Goal: Task Accomplishment & Management: Use online tool/utility

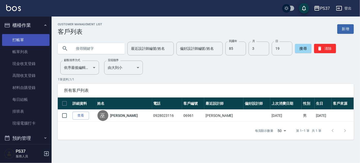
click at [21, 40] on link "打帳單" at bounding box center [25, 40] width 47 height 12
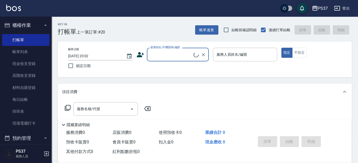
click at [179, 54] on input "顧客姓名/手機號碼/編號" at bounding box center [171, 54] width 44 height 9
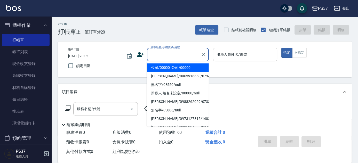
click at [175, 65] on li "公司/00000_公司/00000" at bounding box center [178, 67] width 62 height 9
type input "公司/00000_公司/00000"
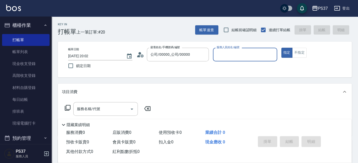
click at [226, 53] on input "服務人員姓名/編號" at bounding box center [245, 54] width 60 height 9
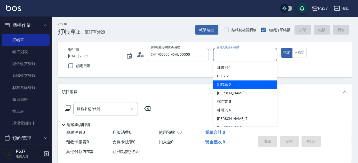
click at [238, 82] on div "[PERSON_NAME]-2" at bounding box center [245, 85] width 64 height 9
type input "[PERSON_NAME]-2"
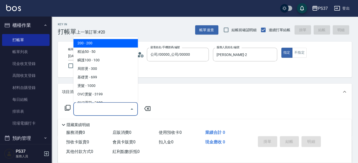
click at [106, 113] on input "服務名稱/代號" at bounding box center [102, 109] width 52 height 9
click at [102, 44] on span "200 - 200" at bounding box center [105, 43] width 65 height 9
type input "200(111)"
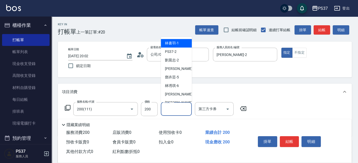
click at [174, 109] on input "洗髮-1" at bounding box center [176, 109] width 26 height 9
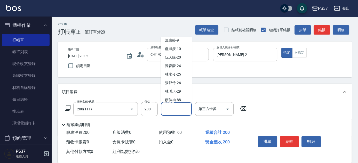
scroll to position [83, 0]
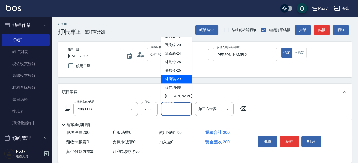
click at [175, 82] on div "[PERSON_NAME]-29" at bounding box center [176, 79] width 31 height 9
type input "[PERSON_NAME]-29"
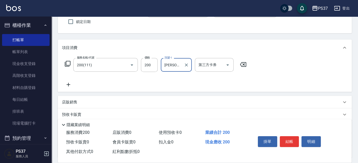
scroll to position [70, 0]
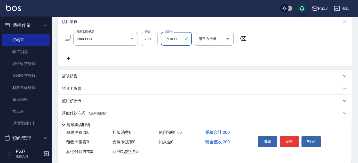
click at [70, 59] on icon at bounding box center [69, 59] width 4 height 4
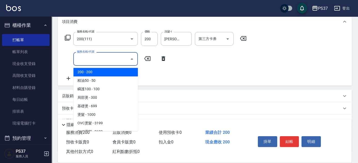
click at [82, 60] on input "服務名稱/代號" at bounding box center [102, 58] width 52 height 9
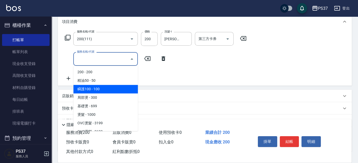
click at [105, 91] on span "瞬護100 - 100" at bounding box center [105, 89] width 65 height 9
type input "瞬護100(113)"
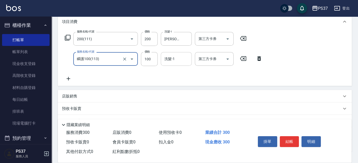
click at [176, 61] on input "洗髮-1" at bounding box center [176, 58] width 26 height 9
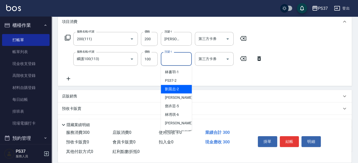
click at [178, 87] on span "[PERSON_NAME]-2" at bounding box center [172, 88] width 14 height 5
type input "[PERSON_NAME]-2"
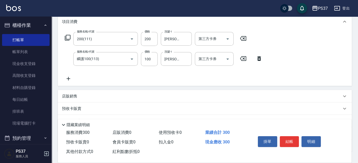
click at [71, 79] on icon at bounding box center [68, 79] width 13 height 6
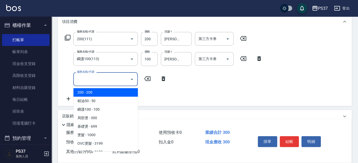
click at [82, 78] on input "服務名稱/代號" at bounding box center [102, 79] width 52 height 9
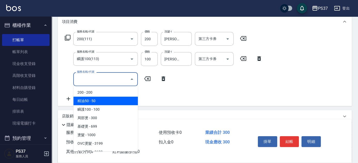
click at [101, 98] on span "精油50 - 50" at bounding box center [105, 101] width 65 height 9
type input "精油50(112)"
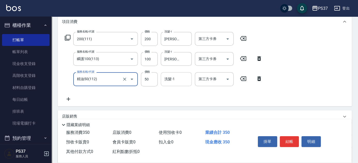
click at [171, 79] on input "洗髮-1" at bounding box center [176, 79] width 26 height 9
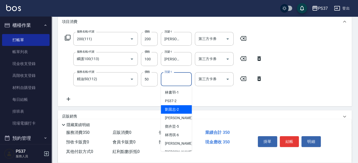
click at [176, 108] on span "[PERSON_NAME]-2" at bounding box center [172, 109] width 14 height 5
type input "[PERSON_NAME]-2"
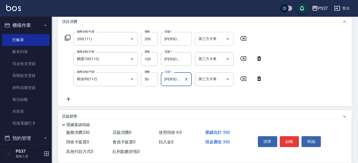
click at [228, 39] on icon "Open" at bounding box center [228, 39] width 6 height 6
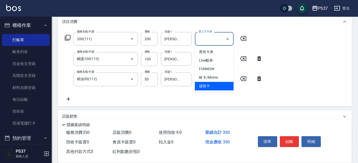
click at [220, 84] on span "儲值卡" at bounding box center [214, 86] width 39 height 9
type input "儲值卡"
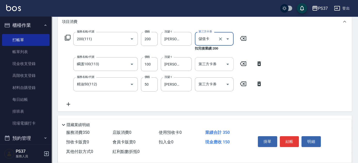
click at [228, 64] on icon "Open" at bounding box center [227, 64] width 3 height 1
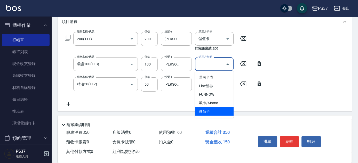
click at [215, 109] on span "儲值卡" at bounding box center [214, 111] width 39 height 9
type input "儲值卡"
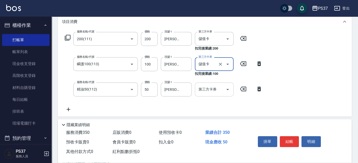
click at [226, 90] on icon "Open" at bounding box center [228, 89] width 6 height 6
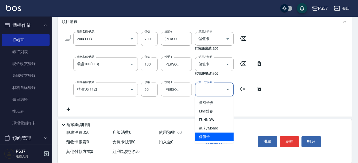
click at [211, 136] on span "儲值卡" at bounding box center [214, 137] width 39 height 9
type input "儲值卡"
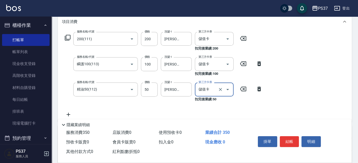
click at [293, 145] on button "結帳" at bounding box center [289, 141] width 19 height 11
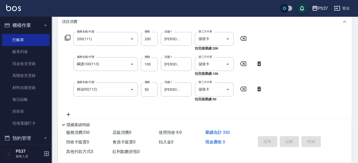
type input "[DATE] 20:03"
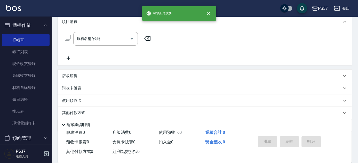
scroll to position [0, 0]
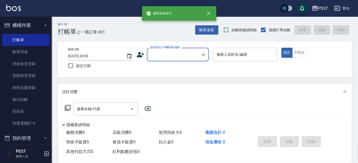
click at [170, 58] on input "顧客姓名/手機號碼/編號" at bounding box center [174, 54] width 50 height 9
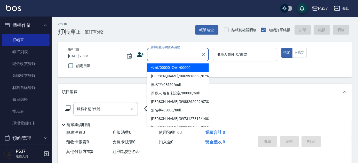
click at [173, 69] on li "公司/00000_公司/00000" at bounding box center [178, 67] width 62 height 9
type input "公司/00000_公司/00000"
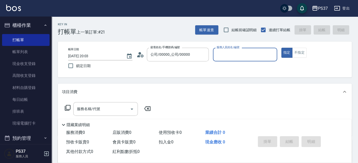
click at [226, 59] on input "服務人員姓名/編號" at bounding box center [245, 54] width 60 height 9
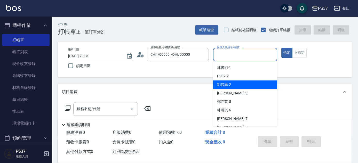
click at [237, 85] on div "[PERSON_NAME]-2" at bounding box center [245, 85] width 64 height 9
type input "[PERSON_NAME]-2"
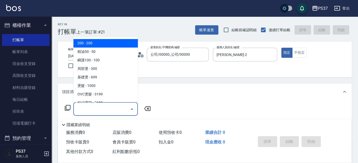
click at [107, 110] on input "服務名稱/代號" at bounding box center [102, 109] width 52 height 9
click at [109, 47] on span "200 - 200" at bounding box center [105, 43] width 65 height 9
type input "200(111)"
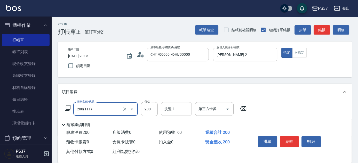
click at [173, 115] on div "洗髮-1" at bounding box center [176, 109] width 31 height 14
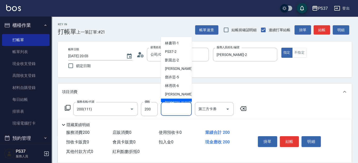
click at [175, 100] on div "[PERSON_NAME]-8" at bounding box center [176, 103] width 31 height 9
type input "[PERSON_NAME]-8"
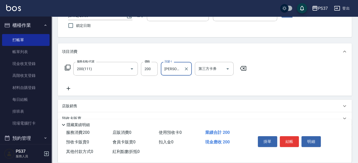
scroll to position [47, 0]
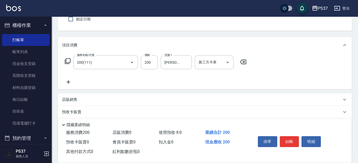
click at [67, 82] on icon at bounding box center [69, 82] width 4 height 4
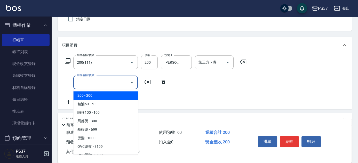
click at [80, 82] on input "服務名稱/代號" at bounding box center [102, 82] width 52 height 9
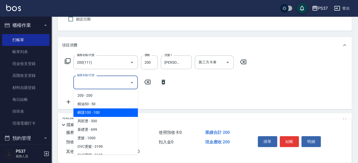
click at [103, 113] on span "瞬護100 - 100" at bounding box center [105, 112] width 65 height 9
type input "瞬護100(113)"
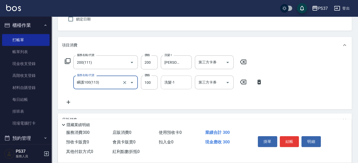
click at [171, 80] on div "洗髮-1 洗髮-1" at bounding box center [176, 83] width 31 height 14
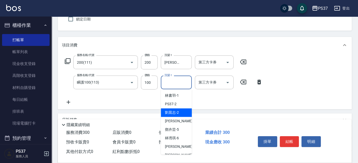
click at [177, 113] on span "[PERSON_NAME]-2" at bounding box center [172, 112] width 14 height 5
type input "[PERSON_NAME]-2"
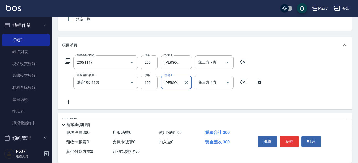
click at [70, 102] on icon at bounding box center [68, 102] width 13 height 6
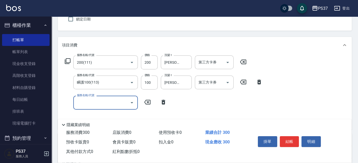
click at [88, 105] on input "服務名稱/代號" at bounding box center [102, 102] width 52 height 9
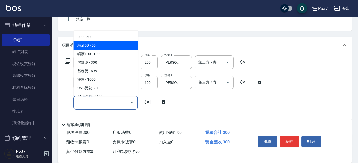
click at [102, 44] on span "精油50 - 50" at bounding box center [105, 45] width 65 height 9
type input "精油50(112)"
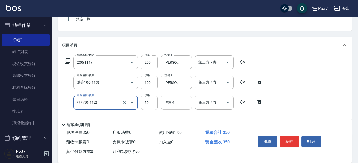
click at [174, 103] on input "洗髮-1" at bounding box center [176, 102] width 26 height 9
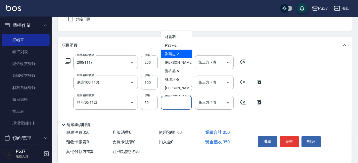
click at [174, 55] on span "[PERSON_NAME]-2" at bounding box center [172, 53] width 14 height 5
type input "[PERSON_NAME]-2"
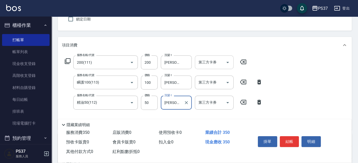
click at [231, 62] on button "Open" at bounding box center [228, 62] width 8 height 8
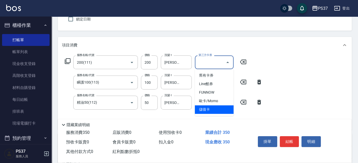
click at [215, 110] on span "儲值卡" at bounding box center [214, 109] width 39 height 9
type input "儲值卡"
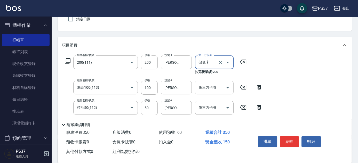
click at [228, 87] on icon "Open" at bounding box center [227, 87] width 3 height 1
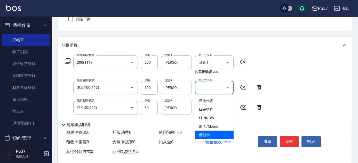
click at [215, 136] on span "儲值卡" at bounding box center [214, 135] width 39 height 9
type input "儲值卡"
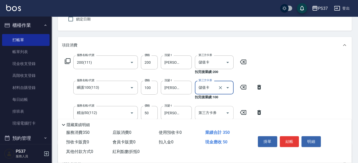
click at [228, 110] on icon "Open" at bounding box center [228, 113] width 6 height 6
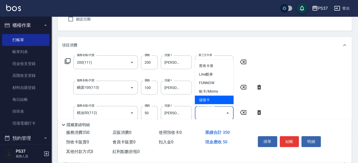
click at [216, 101] on span "儲值卡" at bounding box center [214, 100] width 39 height 9
type input "儲值卡"
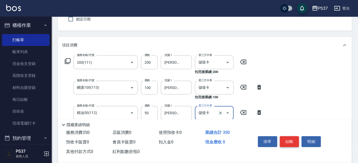
click at [288, 140] on button "結帳" at bounding box center [289, 141] width 19 height 11
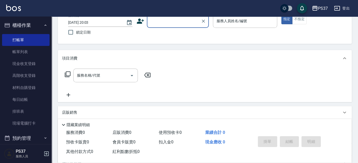
scroll to position [0, 0]
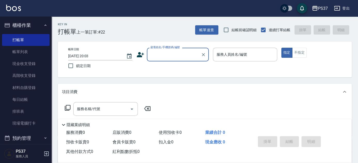
click at [167, 57] on input "顧客姓名/手機號碼/編號" at bounding box center [174, 54] width 50 height 9
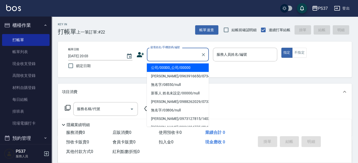
click at [170, 68] on li "公司/00000_公司/00000" at bounding box center [178, 67] width 62 height 9
type input "公司/00000_公司/00000"
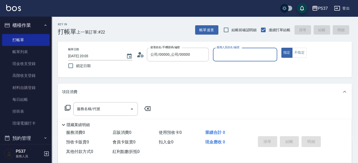
click at [244, 54] on input "服務人員姓名/編號" at bounding box center [245, 54] width 60 height 9
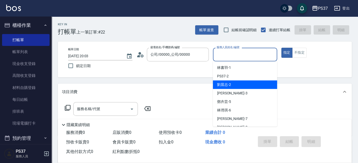
click at [237, 83] on div "[PERSON_NAME]-2" at bounding box center [245, 85] width 64 height 9
type input "[PERSON_NAME]-2"
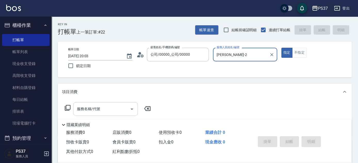
click at [96, 108] on input "服務名稱/代號" at bounding box center [102, 109] width 52 height 9
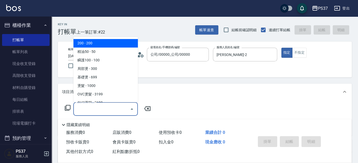
click at [100, 44] on span "200 - 200" at bounding box center [105, 43] width 65 height 9
type input "200(111)"
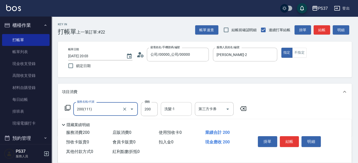
click at [174, 108] on div "洗髮-1 洗髮-1" at bounding box center [176, 109] width 31 height 14
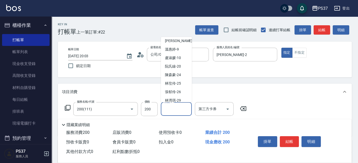
scroll to position [83, 0]
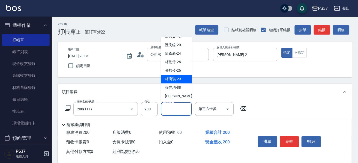
click at [172, 79] on span "[PERSON_NAME]-29" at bounding box center [173, 79] width 16 height 5
type input "[PERSON_NAME]-29"
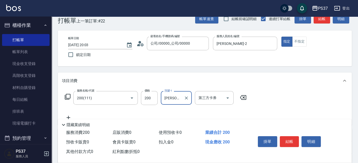
scroll to position [70, 0]
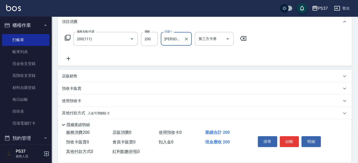
click at [68, 58] on icon at bounding box center [69, 59] width 4 height 4
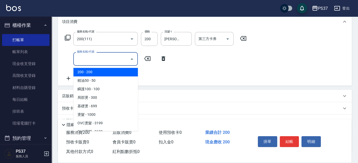
click at [92, 58] on input "服務名稱/代號" at bounding box center [102, 58] width 52 height 9
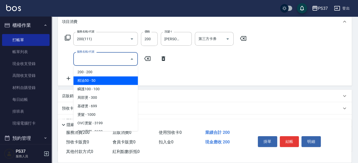
click at [110, 81] on span "精油50 - 50" at bounding box center [105, 80] width 65 height 9
type input "精油50(112)"
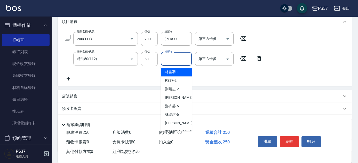
click at [174, 62] on input "洗髮-1" at bounding box center [176, 58] width 26 height 9
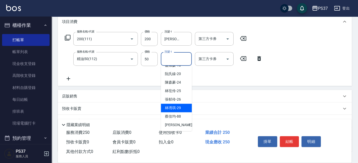
click at [176, 109] on span "[PERSON_NAME]-29" at bounding box center [173, 107] width 16 height 5
type input "[PERSON_NAME]-29"
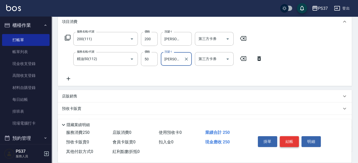
click at [289, 136] on button "結帳" at bounding box center [289, 141] width 19 height 11
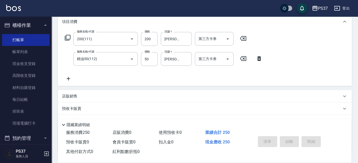
type input "[DATE] 20:04"
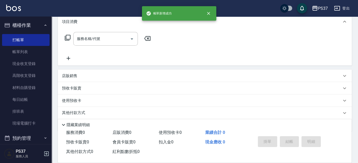
scroll to position [0, 0]
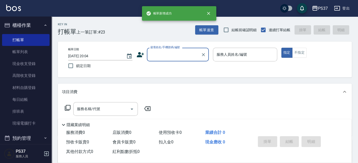
click at [170, 56] on input "顧客姓名/手機號碼/編號" at bounding box center [174, 54] width 50 height 9
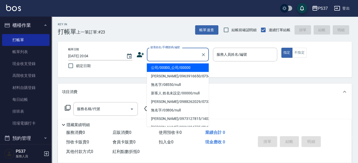
click at [173, 68] on li "公司/00000_公司/00000" at bounding box center [178, 67] width 62 height 9
type input "公司/00000_公司/00000"
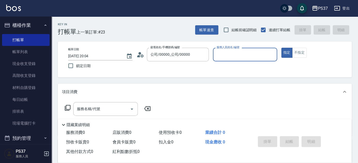
click at [226, 60] on div "服務人員姓名/編號" at bounding box center [245, 55] width 64 height 14
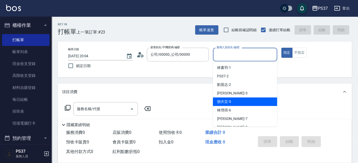
click at [237, 99] on div "[PERSON_NAME]-5" at bounding box center [245, 102] width 64 height 9
type input "[PERSON_NAME]-5"
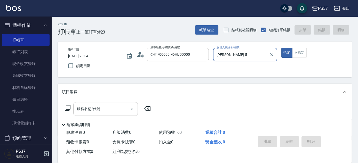
click at [92, 108] on div "服務名稱/代號 服務名稱/代號" at bounding box center [105, 109] width 65 height 14
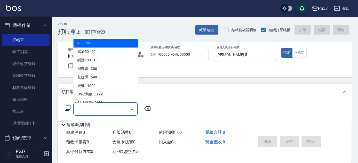
click at [97, 45] on span "200 - 200" at bounding box center [105, 43] width 65 height 9
type input "200(111)"
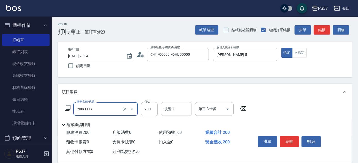
click at [171, 111] on input "洗髮-1" at bounding box center [176, 109] width 26 height 9
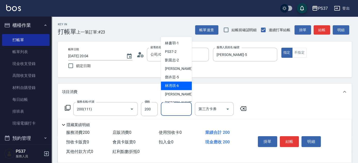
scroll to position [83, 0]
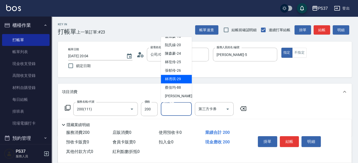
click at [171, 79] on span "[PERSON_NAME]-29" at bounding box center [173, 79] width 16 height 5
type input "[PERSON_NAME]-29"
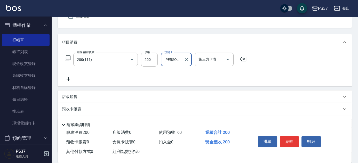
scroll to position [70, 0]
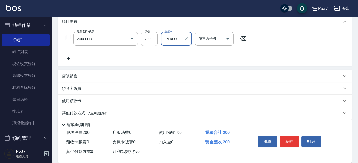
click at [69, 60] on icon at bounding box center [68, 58] width 13 height 6
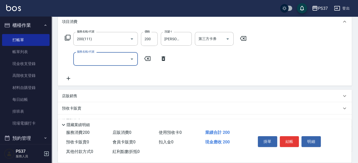
click at [75, 60] on div "服務名稱/代號" at bounding box center [105, 59] width 65 height 14
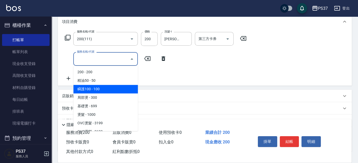
click at [95, 89] on span "瞬護100 - 100" at bounding box center [105, 89] width 65 height 9
type input "瞬護100(113)"
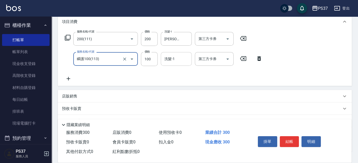
click at [170, 60] on input "洗髮-1" at bounding box center [176, 58] width 26 height 9
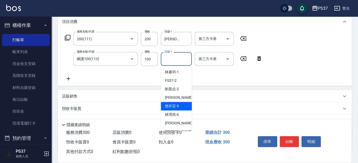
click at [178, 106] on span "[PERSON_NAME]-5" at bounding box center [172, 106] width 14 height 5
type input "[PERSON_NAME]-5"
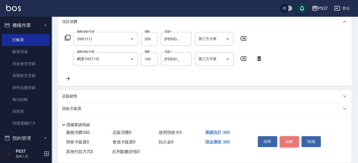
click at [292, 141] on button "結帳" at bounding box center [289, 141] width 19 height 11
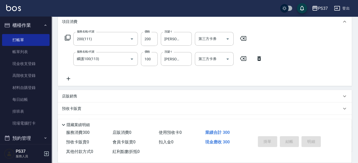
type input "[DATE] 20:05"
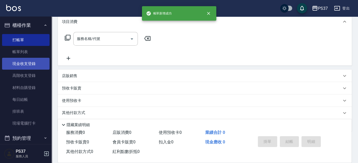
scroll to position [0, 0]
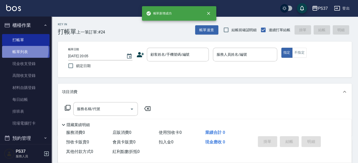
click at [18, 50] on link "帳單列表" at bounding box center [25, 52] width 47 height 12
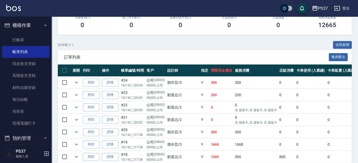
scroll to position [141, 0]
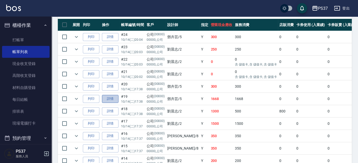
click at [111, 98] on link "詳情" at bounding box center [110, 99] width 17 height 8
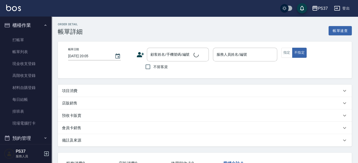
type input "[DATE] 17:38"
type input "[PERSON_NAME]-5"
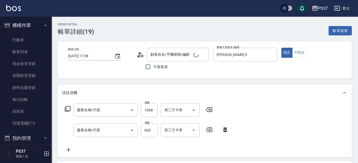
type input "公司/00000_公司/00000"
type input "染髮(501)"
type input "750護(403)"
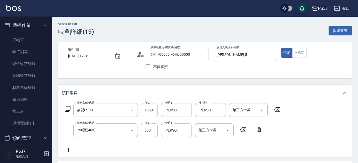
click at [153, 110] on input "1068" at bounding box center [149, 110] width 17 height 14
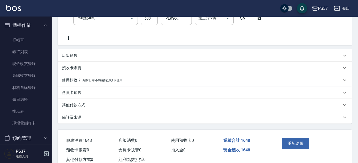
scroll to position [117, 0]
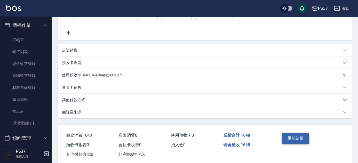
type input "1048"
click at [288, 139] on button "重新結帳" at bounding box center [295, 138] width 27 height 11
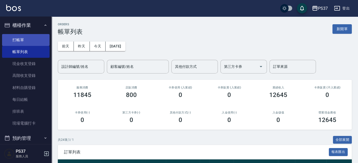
click at [29, 40] on link "打帳單" at bounding box center [25, 40] width 47 height 12
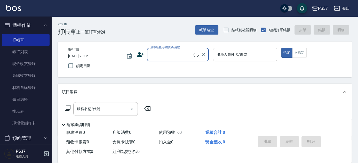
click at [163, 55] on input "顧客姓名/手機號碼/編號" at bounding box center [171, 54] width 44 height 9
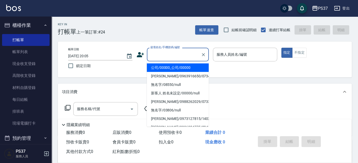
click at [169, 67] on li "公司/00000_公司/00000" at bounding box center [178, 67] width 62 height 9
type input "公司/00000_公司/00000"
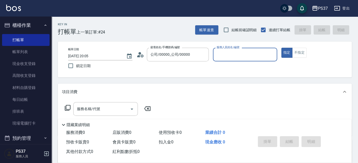
click at [226, 56] on input "服務人員姓名/編號" at bounding box center [245, 54] width 60 height 9
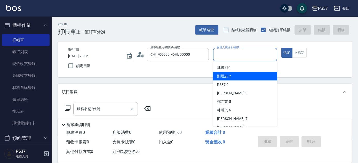
click at [234, 77] on div "[PERSON_NAME]-2" at bounding box center [245, 76] width 64 height 9
type input "[PERSON_NAME]-2"
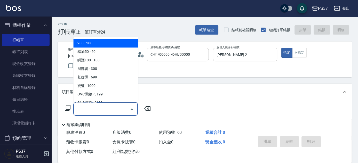
click at [99, 106] on input "服務名稱/代號" at bounding box center [102, 109] width 52 height 9
click at [93, 39] on span "200 - 200" at bounding box center [105, 43] width 65 height 9
type input "200(111)"
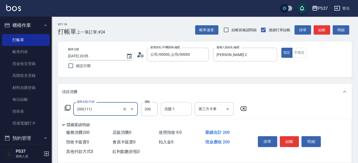
click at [175, 107] on input "洗髮-1" at bounding box center [176, 109] width 26 height 9
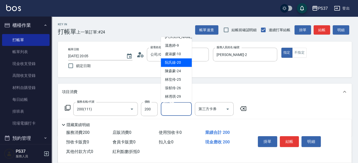
scroll to position [83, 0]
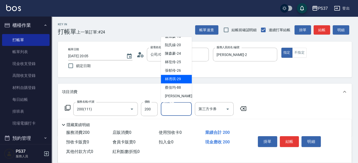
click at [177, 82] on div "[PERSON_NAME]-29" at bounding box center [176, 79] width 31 height 9
type input "[PERSON_NAME]-29"
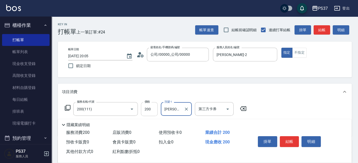
click at [152, 111] on input "200" at bounding box center [149, 109] width 17 height 14
click at [152, 112] on input "10" at bounding box center [149, 109] width 17 height 14
type input "200"
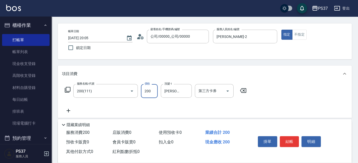
scroll to position [47, 0]
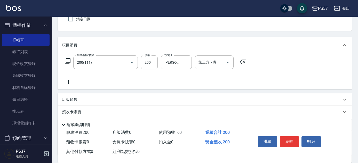
click at [69, 80] on icon at bounding box center [68, 82] width 13 height 6
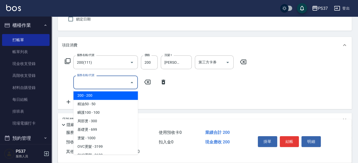
click at [82, 80] on input "服務名稱/代號" at bounding box center [102, 82] width 52 height 9
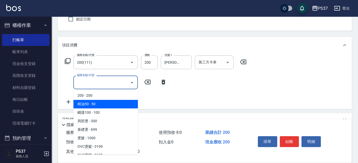
click at [98, 104] on span "精油50 - 50" at bounding box center [105, 104] width 65 height 9
type input "精油50(112)"
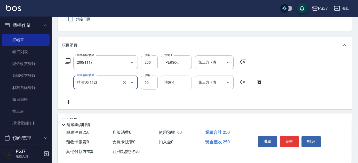
click at [171, 84] on input "洗髮-1" at bounding box center [176, 82] width 26 height 9
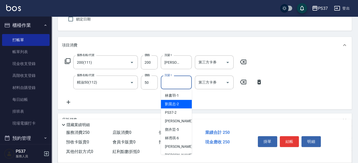
click at [178, 107] on div "[PERSON_NAME]-2" at bounding box center [176, 104] width 31 height 9
type input "[PERSON_NAME]-2"
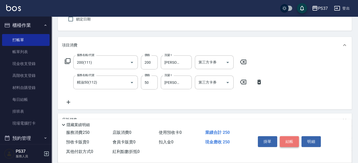
click at [283, 139] on button "結帳" at bounding box center [289, 141] width 19 height 11
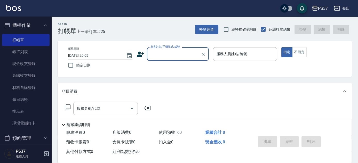
scroll to position [0, 0]
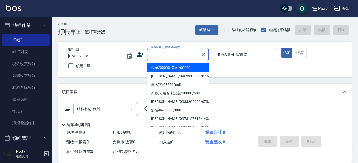
click at [187, 51] on input "顧客姓名/手機號碼/編號" at bounding box center [174, 54] width 50 height 9
click at [187, 70] on li "公司/00000_公司/00000" at bounding box center [178, 67] width 62 height 9
type input "公司/00000_公司/00000"
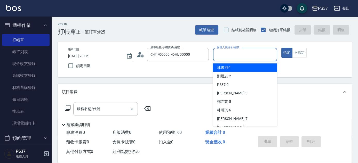
click at [229, 59] on input "服務人員姓名/編號" at bounding box center [245, 54] width 60 height 9
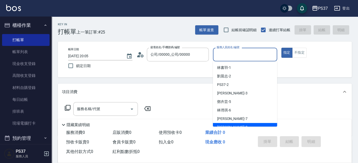
click at [238, 124] on div "[PERSON_NAME]-8" at bounding box center [245, 127] width 64 height 9
type input "[PERSON_NAME]-8"
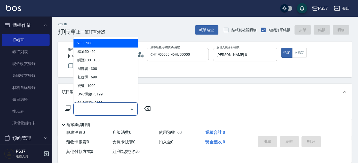
click at [106, 111] on input "服務名稱/代號" at bounding box center [102, 109] width 52 height 9
click at [97, 44] on span "200 - 200" at bounding box center [105, 43] width 65 height 9
type input "200(111)"
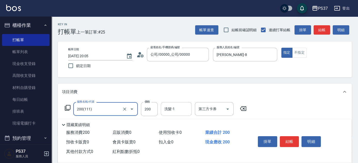
click at [173, 106] on div "洗髮-1 洗髮-1" at bounding box center [176, 109] width 31 height 14
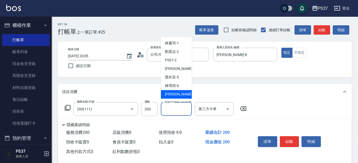
click at [175, 98] on div "[PERSON_NAME] -7" at bounding box center [176, 94] width 31 height 9
type input "[PERSON_NAME]-7"
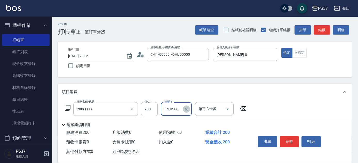
click at [185, 108] on icon "Clear" at bounding box center [186, 109] width 3 height 3
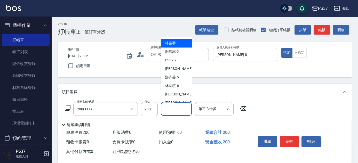
click at [181, 108] on input "洗髮-1" at bounding box center [176, 109] width 26 height 9
click at [181, 102] on div "[PERSON_NAME]-8" at bounding box center [176, 103] width 31 height 9
type input "[PERSON_NAME]-8"
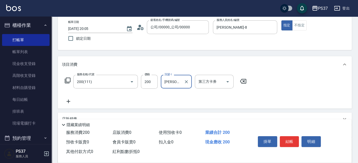
scroll to position [47, 0]
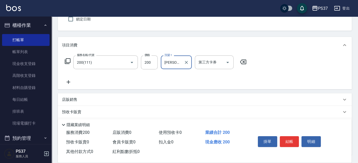
click at [68, 84] on icon at bounding box center [68, 82] width 13 height 6
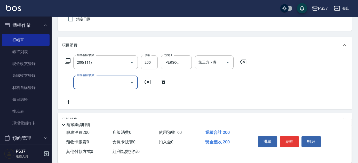
drag, startPoint x: 74, startPoint y: 83, endPoint x: 85, endPoint y: 89, distance: 12.4
click at [76, 83] on div "服務名稱/代號" at bounding box center [105, 83] width 65 height 14
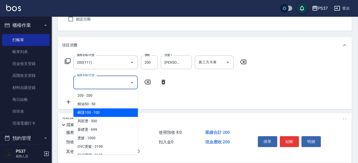
click at [109, 110] on span "瞬護100 - 100" at bounding box center [105, 112] width 65 height 9
type input "瞬護100(113)"
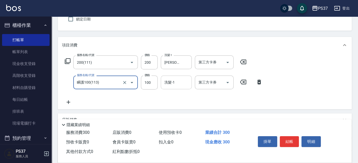
click at [168, 82] on input "洗髮-1" at bounding box center [176, 82] width 26 height 9
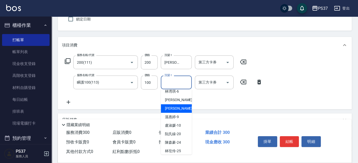
click at [174, 106] on span "[PERSON_NAME]-8" at bounding box center [180, 108] width 30 height 5
type input "[PERSON_NAME]-8"
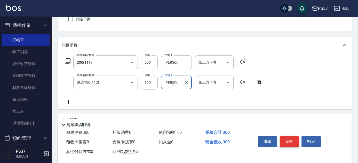
click at [293, 140] on button "結帳" at bounding box center [289, 141] width 19 height 11
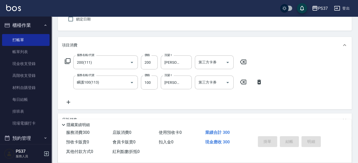
type input "[DATE] 20:06"
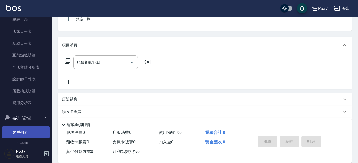
scroll to position [186, 0]
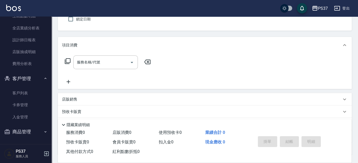
drag, startPoint x: 29, startPoint y: 93, endPoint x: 46, endPoint y: 85, distance: 18.4
click at [29, 93] on link "客戶列表" at bounding box center [25, 93] width 47 height 12
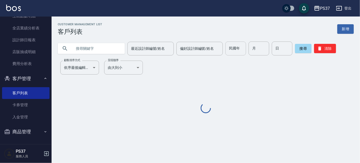
click at [241, 52] on input "民國年" at bounding box center [236, 49] width 21 height 14
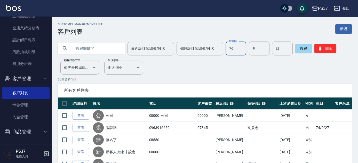
type input "76"
type input "9"
type input "7"
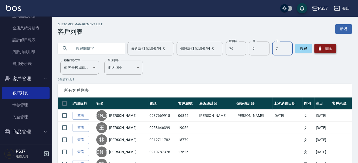
click at [326, 49] on button "清除" at bounding box center [325, 48] width 22 height 9
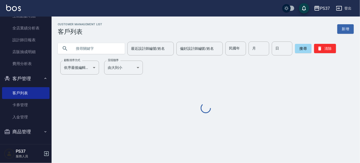
click at [89, 51] on input "text" at bounding box center [96, 49] width 49 height 14
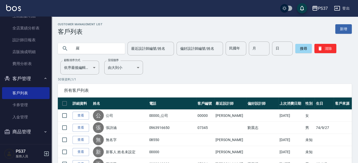
type input "羅"
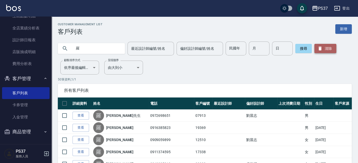
click at [322, 48] on button "清除" at bounding box center [325, 48] width 22 height 9
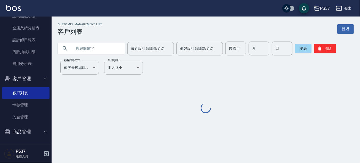
click at [110, 49] on input "text" at bounding box center [96, 49] width 49 height 14
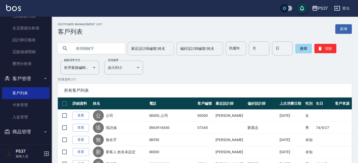
click at [166, 53] on div "最近設計師編號/姓名" at bounding box center [151, 49] width 46 height 14
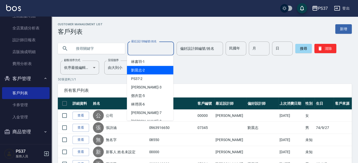
click at [158, 68] on div "[PERSON_NAME]-2" at bounding box center [150, 70] width 46 height 9
type input "[PERSON_NAME]-2"
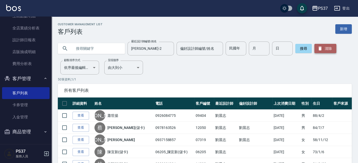
click at [317, 47] on icon "button" at bounding box center [319, 48] width 5 height 5
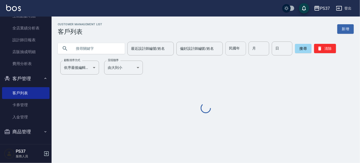
click at [235, 51] on input "民國年" at bounding box center [236, 49] width 21 height 14
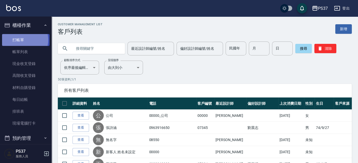
click at [21, 40] on link "打帳單" at bounding box center [25, 40] width 47 height 12
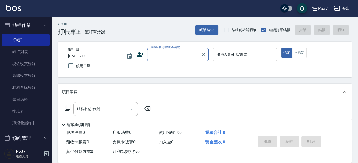
click at [180, 54] on input "顧客姓名/手機號碼/編號" at bounding box center [174, 54] width 50 height 9
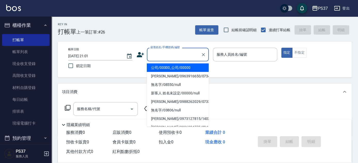
click at [177, 67] on li "公司/00000_公司/00000" at bounding box center [178, 67] width 62 height 9
type input "公司/00000_公司/00000"
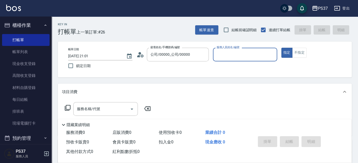
click at [227, 54] on input "服務人員姓名/編號" at bounding box center [245, 54] width 60 height 9
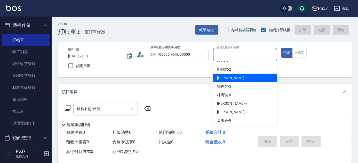
scroll to position [23, 0]
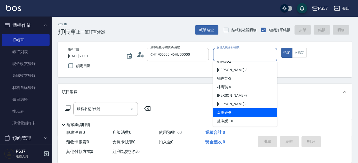
click at [235, 115] on div "[PERSON_NAME]-9" at bounding box center [245, 112] width 64 height 9
type input "[PERSON_NAME]-9"
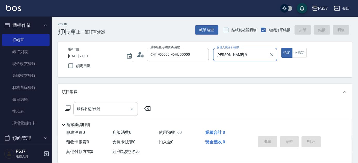
click at [118, 108] on input "服務名稱/代號" at bounding box center [102, 109] width 52 height 9
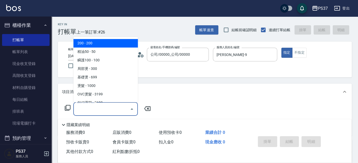
click at [96, 46] on span "200 - 200" at bounding box center [105, 43] width 65 height 9
type input "200(111)"
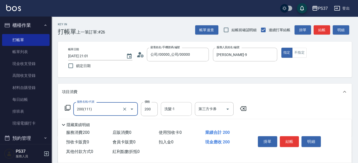
click at [172, 111] on input "洗髮-1" at bounding box center [176, 109] width 26 height 9
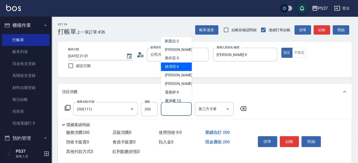
scroll to position [47, 0]
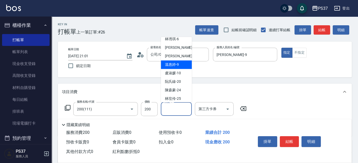
click at [174, 64] on span "[PERSON_NAME]-9" at bounding box center [172, 64] width 14 height 5
type input "[PERSON_NAME]-9"
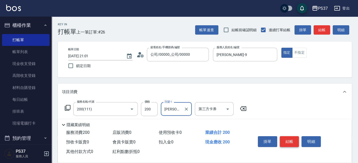
click at [288, 142] on button "結帳" at bounding box center [289, 141] width 19 height 11
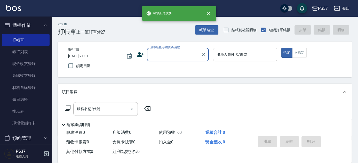
click at [169, 55] on input "顧客姓名/手機號碼/編號" at bounding box center [174, 54] width 50 height 9
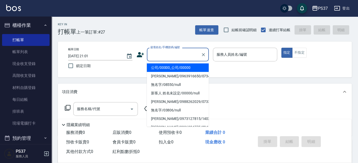
click at [171, 69] on li "公司/00000_公司/00000" at bounding box center [178, 67] width 62 height 9
type input "公司/00000_公司/00000"
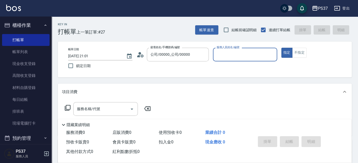
click at [225, 59] on div "服務人員姓名/編號" at bounding box center [245, 55] width 64 height 14
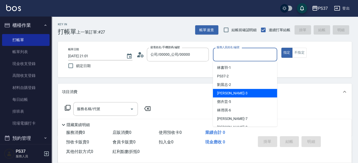
scroll to position [23, 0]
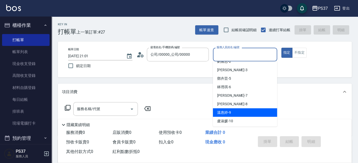
click at [241, 110] on div "[PERSON_NAME]-9" at bounding box center [245, 112] width 64 height 9
type input "[PERSON_NAME]-9"
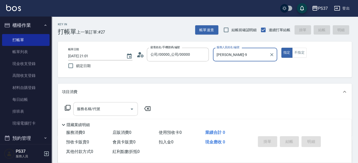
click at [110, 110] on input "服務名稱/代號" at bounding box center [102, 109] width 52 height 9
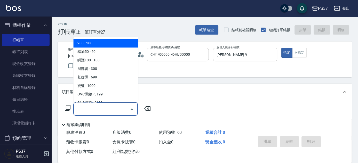
click at [97, 45] on span "200 - 200" at bounding box center [105, 43] width 65 height 9
type input "200(111)"
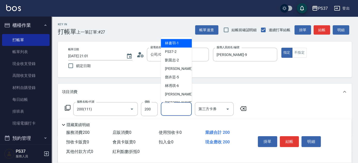
click at [174, 112] on input "洗髮-1" at bounding box center [176, 109] width 26 height 9
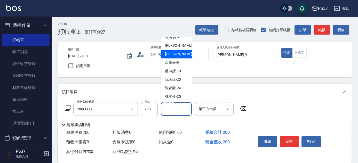
scroll to position [70, 0]
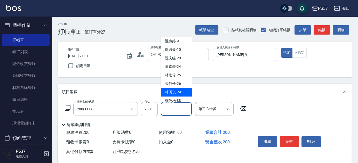
click at [175, 91] on span "[PERSON_NAME]-29" at bounding box center [173, 92] width 16 height 5
type input "[PERSON_NAME]-29"
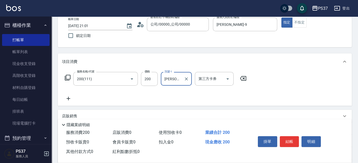
scroll to position [47, 0]
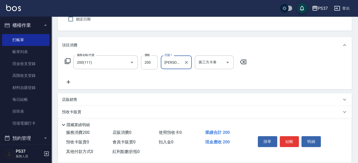
click at [68, 81] on icon at bounding box center [69, 82] width 4 height 4
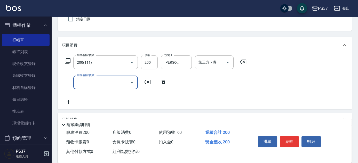
click at [82, 83] on input "服務名稱/代號" at bounding box center [102, 82] width 52 height 9
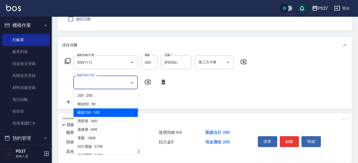
click at [100, 115] on span "瞬護100 - 100" at bounding box center [105, 112] width 65 height 9
type input "瞬護100(113)"
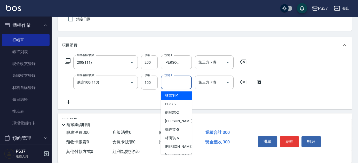
click at [174, 81] on input "洗髮-1" at bounding box center [176, 82] width 26 height 9
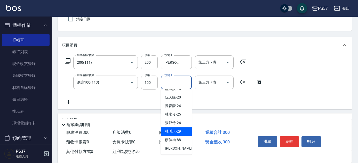
click at [174, 129] on span "[PERSON_NAME]-29" at bounding box center [173, 131] width 16 height 5
type input "[PERSON_NAME]-29"
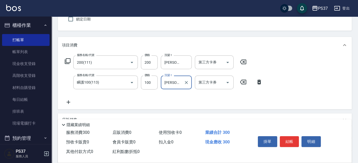
click at [71, 103] on icon at bounding box center [68, 102] width 13 height 6
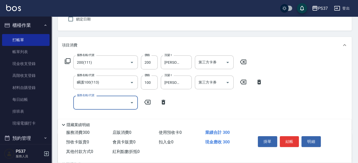
click at [83, 104] on input "服務名稱/代號" at bounding box center [102, 102] width 52 height 9
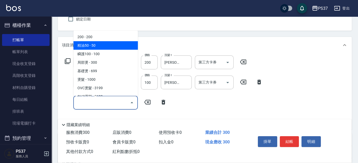
click at [103, 45] on span "精油50 - 50" at bounding box center [105, 45] width 65 height 9
type input "精油50(112)"
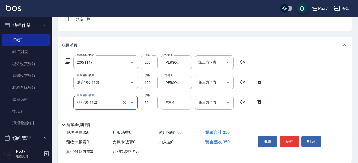
click at [182, 105] on input "洗髮-1" at bounding box center [176, 102] width 26 height 9
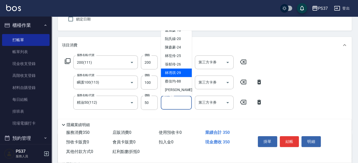
click at [176, 73] on span "[PERSON_NAME]-29" at bounding box center [173, 72] width 16 height 5
type input "[PERSON_NAME]-29"
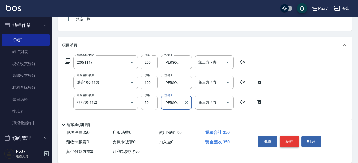
click at [286, 140] on button "結帳" at bounding box center [289, 141] width 19 height 11
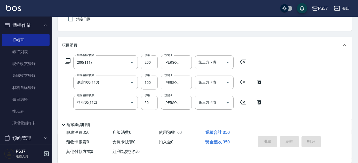
type input "[DATE] 21:02"
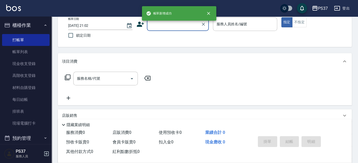
scroll to position [0, 0]
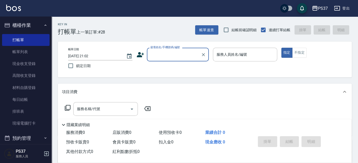
click at [165, 60] on div "顧客姓名/手機號碼/編號" at bounding box center [178, 55] width 62 height 14
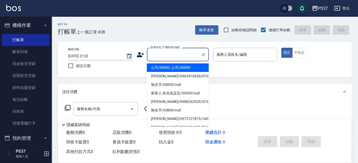
click at [166, 67] on li "公司/00000_公司/00000" at bounding box center [178, 67] width 62 height 9
type input "公司/00000_公司/00000"
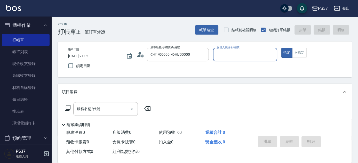
click at [236, 50] on input "服務人員姓名/編號" at bounding box center [245, 54] width 60 height 9
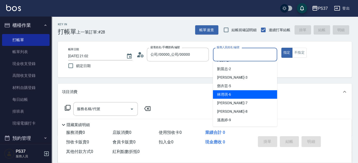
scroll to position [23, 0]
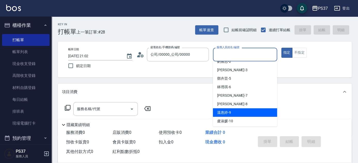
click at [243, 110] on div "[PERSON_NAME]-9" at bounding box center [245, 112] width 64 height 9
type input "[PERSON_NAME]-9"
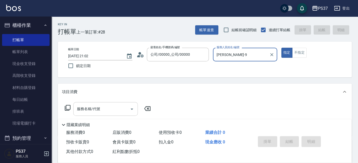
click at [101, 110] on input "服務名稱/代號" at bounding box center [102, 109] width 52 height 9
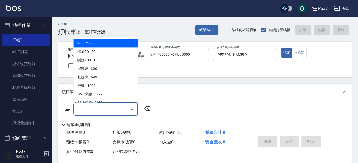
click at [100, 46] on span "200 - 200" at bounding box center [105, 43] width 65 height 9
type input "200(111)"
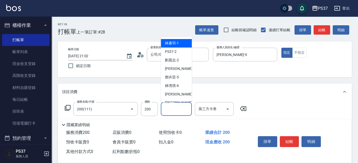
click at [179, 112] on input "洗髮-1" at bounding box center [176, 109] width 26 height 9
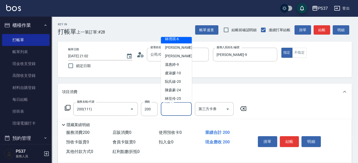
scroll to position [47, 0]
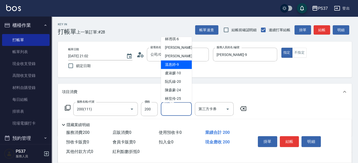
click at [176, 64] on span "[PERSON_NAME]-9" at bounding box center [172, 64] width 14 height 5
type input "[PERSON_NAME]-9"
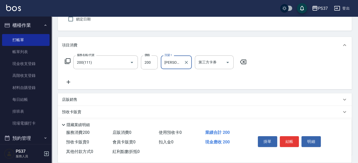
click at [69, 83] on icon at bounding box center [68, 82] width 13 height 6
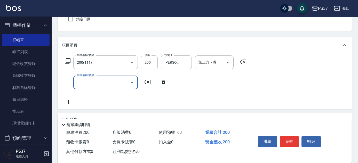
click at [90, 83] on input "服務名稱/代號" at bounding box center [102, 82] width 52 height 9
click at [163, 82] on icon at bounding box center [163, 82] width 13 height 6
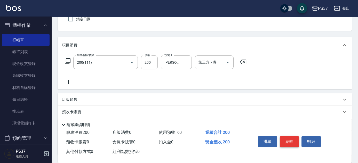
click at [288, 143] on button "結帳" at bounding box center [289, 141] width 19 height 11
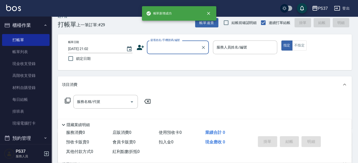
scroll to position [0, 0]
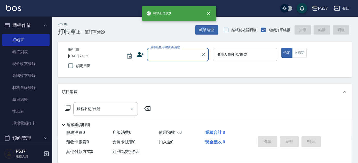
click at [169, 58] on input "顧客姓名/手機號碼/編號" at bounding box center [174, 54] width 50 height 9
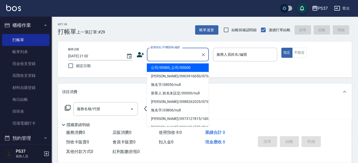
drag, startPoint x: 171, startPoint y: 66, endPoint x: 195, endPoint y: 62, distance: 25.0
click at [171, 66] on li "公司/00000_公司/00000" at bounding box center [178, 67] width 62 height 9
type input "公司/00000_公司/00000"
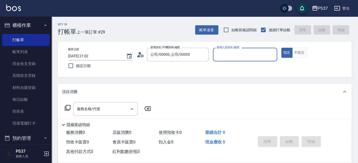
click at [215, 59] on div "服務人員姓名/編號" at bounding box center [245, 55] width 64 height 14
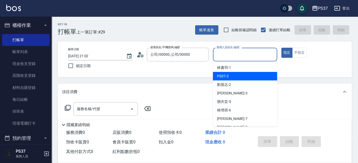
scroll to position [23, 0]
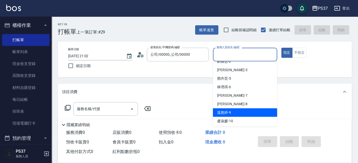
click at [235, 108] on div "[PERSON_NAME]-9" at bounding box center [245, 112] width 64 height 9
type input "[PERSON_NAME]-9"
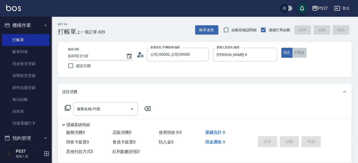
click at [303, 49] on button "不指定" at bounding box center [299, 53] width 14 height 10
click at [101, 115] on div "服務名稱/代號" at bounding box center [105, 109] width 65 height 14
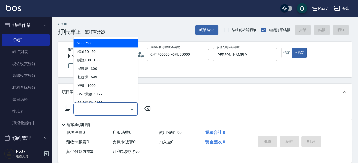
click at [91, 43] on span "200 - 200" at bounding box center [105, 43] width 65 height 9
type input "200(111)"
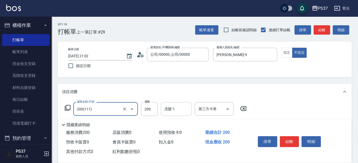
click at [170, 108] on div "洗髮-1 洗髮-1" at bounding box center [176, 109] width 31 height 14
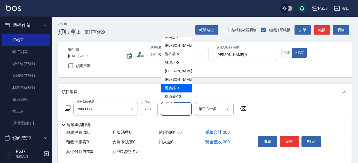
click at [171, 87] on span "[PERSON_NAME]-9" at bounding box center [172, 88] width 14 height 5
type input "[PERSON_NAME]-9"
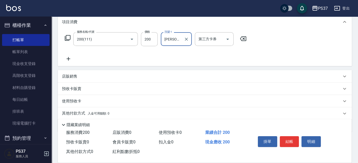
scroll to position [70, 0]
click at [69, 58] on icon at bounding box center [69, 59] width 4 height 4
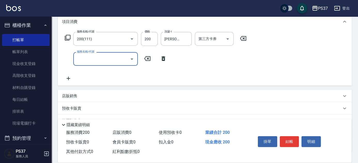
click at [89, 63] on input "服務名稱/代號" at bounding box center [102, 58] width 52 height 9
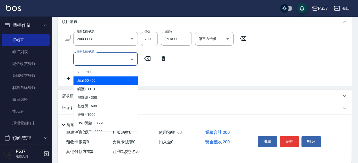
click at [98, 82] on span "精油50 - 50" at bounding box center [105, 80] width 65 height 9
type input "精油50(112)"
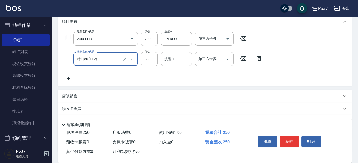
click at [171, 61] on input "洗髮-1" at bounding box center [176, 58] width 26 height 9
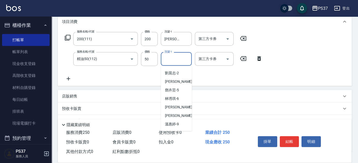
scroll to position [23, 0]
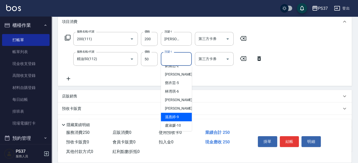
click at [175, 114] on span "[PERSON_NAME]-9" at bounding box center [172, 116] width 14 height 5
type input "[PERSON_NAME]-9"
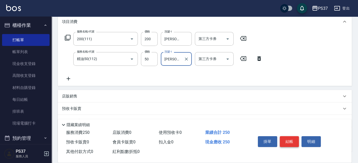
click at [287, 141] on button "結帳" at bounding box center [289, 141] width 19 height 11
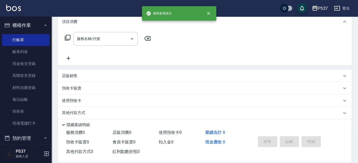
scroll to position [0, 0]
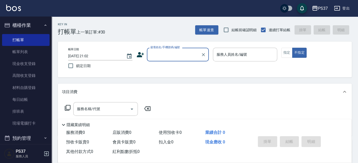
click at [180, 55] on input "顧客姓名/手機號碼/編號" at bounding box center [174, 54] width 50 height 9
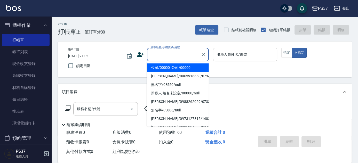
click at [180, 64] on li "公司/00000_公司/00000" at bounding box center [178, 67] width 62 height 9
type input "公司/00000_公司/00000"
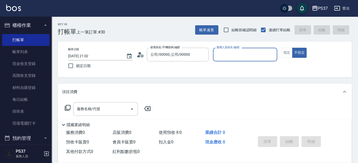
click at [217, 55] on input "服務人員姓名/編號" at bounding box center [245, 54] width 60 height 9
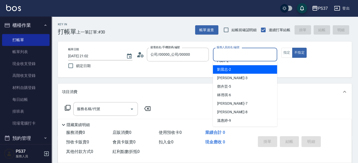
scroll to position [23, 0]
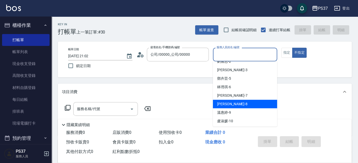
click at [235, 102] on div "[PERSON_NAME]-8" at bounding box center [245, 104] width 64 height 9
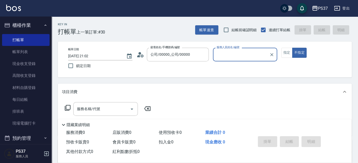
type input "[PERSON_NAME]-8"
click at [85, 108] on div "服務名稱/代號 服務名稱/代號" at bounding box center [105, 109] width 65 height 14
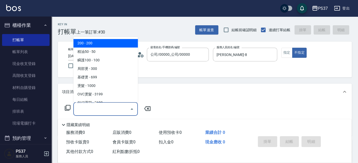
click at [97, 42] on span "200 - 200" at bounding box center [105, 43] width 65 height 9
type input "200(111)"
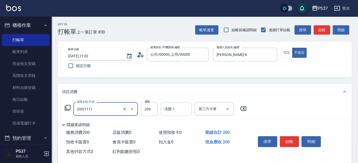
click at [169, 107] on input "洗髮-1" at bounding box center [176, 109] width 26 height 9
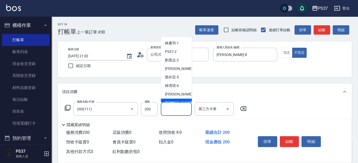
click at [171, 99] on div "[PERSON_NAME]-8" at bounding box center [176, 103] width 31 height 9
type input "[PERSON_NAME]-8"
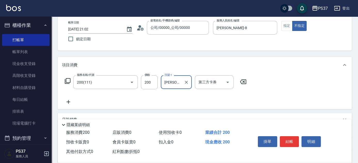
scroll to position [47, 0]
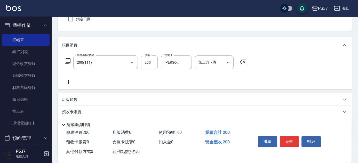
click at [68, 82] on icon at bounding box center [68, 82] width 13 height 6
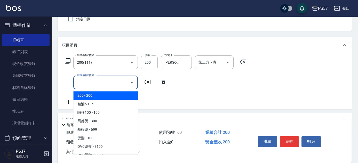
click at [85, 84] on input "服務名稱/代號" at bounding box center [102, 82] width 52 height 9
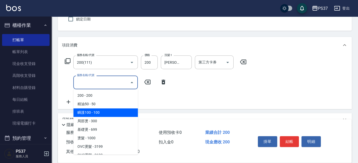
click at [102, 110] on span "瞬護100 - 100" at bounding box center [105, 112] width 65 height 9
type input "瞬護100(113)"
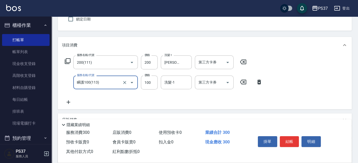
click at [173, 83] on input "洗髮-1" at bounding box center [176, 82] width 26 height 9
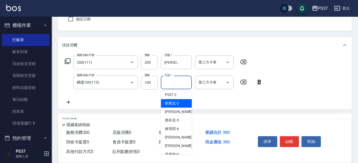
scroll to position [23, 0]
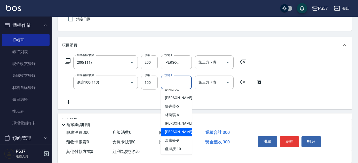
click at [176, 133] on span "[PERSON_NAME]-8" at bounding box center [180, 131] width 30 height 5
type input "[PERSON_NAME]-8"
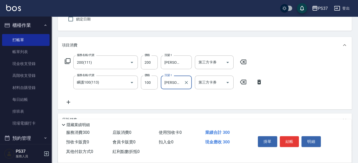
click at [71, 104] on icon at bounding box center [68, 102] width 13 height 6
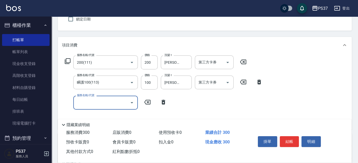
click at [83, 104] on input "服務名稱/代號" at bounding box center [102, 102] width 52 height 9
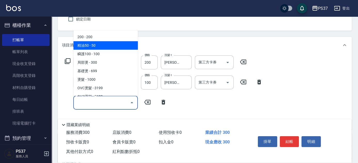
click at [113, 44] on span "精油50 - 50" at bounding box center [105, 45] width 65 height 9
type input "精油50(112)"
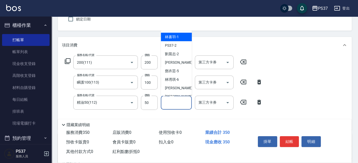
click at [173, 103] on input "洗髮-1" at bounding box center [176, 102] width 26 height 9
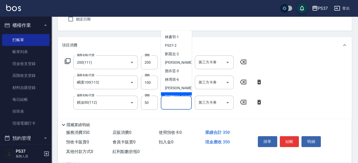
click at [174, 93] on div "[PERSON_NAME]-8" at bounding box center [176, 96] width 31 height 9
type input "[PERSON_NAME]-8"
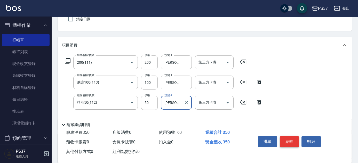
click at [292, 141] on button "結帳" at bounding box center [289, 141] width 19 height 11
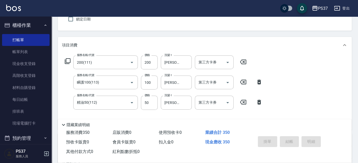
type input "[DATE] 21:03"
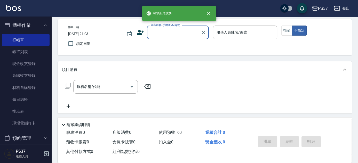
scroll to position [0, 0]
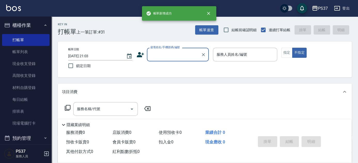
click at [176, 51] on input "顧客姓名/手機號碼/編號" at bounding box center [174, 54] width 50 height 9
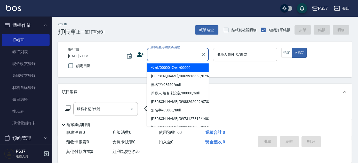
click at [176, 66] on li "公司/00000_公司/00000" at bounding box center [178, 67] width 62 height 9
type input "公司/00000_公司/00000"
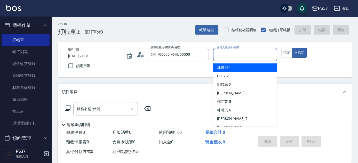
click at [222, 58] on input "服務人員姓名/編號" at bounding box center [245, 54] width 60 height 9
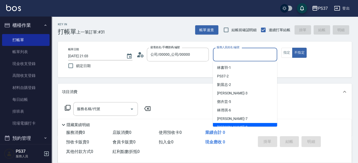
click at [237, 124] on div "[PERSON_NAME]-8" at bounding box center [245, 127] width 64 height 9
type input "[PERSON_NAME]-8"
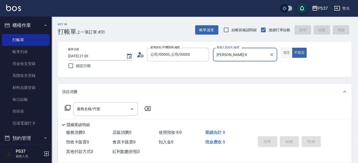
click at [285, 53] on button "指定" at bounding box center [286, 53] width 11 height 10
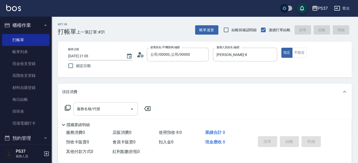
click at [87, 110] on input "服務名稱/代號" at bounding box center [102, 109] width 52 height 9
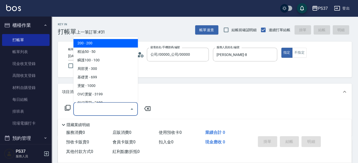
click at [96, 44] on span "200 - 200" at bounding box center [105, 43] width 65 height 9
type input "200(111)"
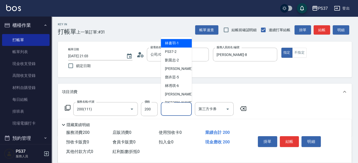
click at [178, 110] on input "洗髮-1" at bounding box center [176, 109] width 26 height 9
click at [176, 102] on span "[PERSON_NAME]-8" at bounding box center [180, 102] width 30 height 5
type input "[PERSON_NAME]-8"
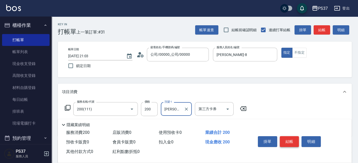
click at [289, 142] on button "結帳" at bounding box center [289, 141] width 19 height 11
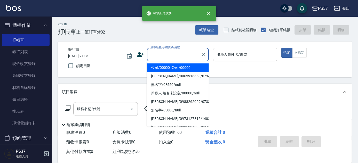
click at [182, 55] on input "顧客姓名/手機號碼/編號" at bounding box center [174, 54] width 50 height 9
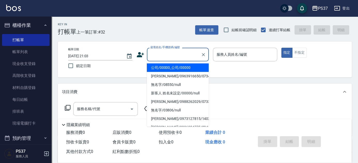
click at [181, 66] on li "公司/00000_公司/00000" at bounding box center [178, 67] width 62 height 9
type input "公司/00000_公司/00000"
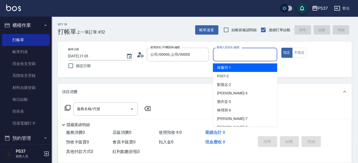
click at [223, 58] on input "服務人員姓名/編號" at bounding box center [245, 54] width 60 height 9
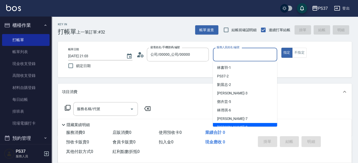
click at [234, 126] on div "[PERSON_NAME]-8" at bounding box center [245, 127] width 64 height 9
type input "[PERSON_NAME]-8"
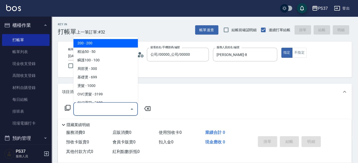
click at [100, 106] on input "服務名稱/代號" at bounding box center [102, 109] width 52 height 9
click at [98, 44] on span "200 - 200" at bounding box center [105, 43] width 65 height 9
type input "200(111)"
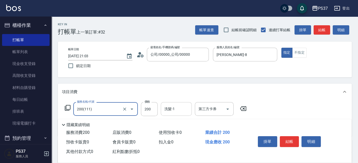
click at [180, 111] on input "洗髮-1" at bounding box center [176, 109] width 26 height 9
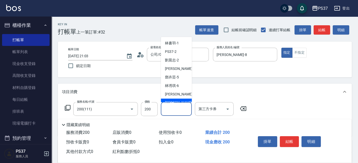
click at [180, 99] on div "[PERSON_NAME]-8" at bounding box center [176, 103] width 31 height 9
type input "[PERSON_NAME]-8"
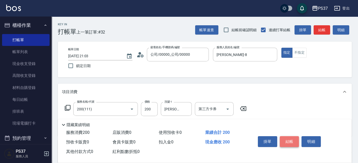
click at [293, 141] on button "結帳" at bounding box center [289, 141] width 19 height 11
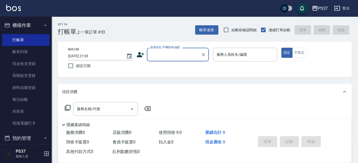
drag, startPoint x: 34, startPoint y: 54, endPoint x: 152, endPoint y: 79, distance: 120.5
click at [34, 54] on link "帳單列表" at bounding box center [25, 52] width 47 height 12
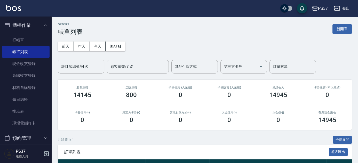
click at [173, 35] on div "ORDERS 帳單列表 新開單" at bounding box center [205, 29] width 294 height 13
click at [192, 45] on div "[DATE] [DATE] [DATE] [DATE] 設計師編號/姓名 設計師編號/姓名 顧客編號/姓名 顧客編號/姓名 其他付款方式 其他付款方式 第三方…" at bounding box center [205, 54] width 294 height 38
click at [196, 44] on div "[DATE] [DATE] [DATE] [DATE] 設計師編號/姓名 設計師編號/姓名 顧客編號/姓名 顧客編號/姓名 其他付款方式 其他付款方式 第三方…" at bounding box center [205, 54] width 294 height 38
click at [179, 53] on div "[DATE] [DATE] [DATE] [DATE] 設計師編號/姓名 設計師編號/姓名 顧客編號/姓名 顧客編號/姓名 其他付款方式 其他付款方式 第三方…" at bounding box center [205, 54] width 294 height 38
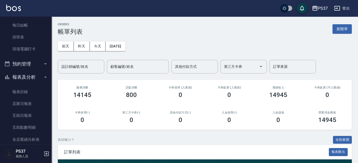
scroll to position [117, 0]
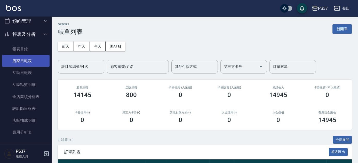
click at [33, 60] on link "店家日報表" at bounding box center [25, 61] width 47 height 12
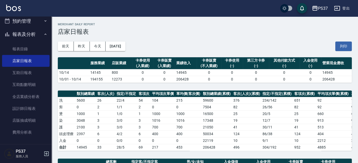
click at [197, 39] on div "[DATE] [DATE] [DATE] [DATE] 列印" at bounding box center [205, 46] width 294 height 22
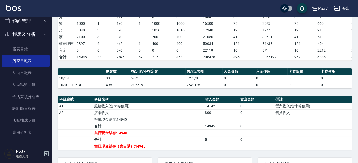
scroll to position [146, 0]
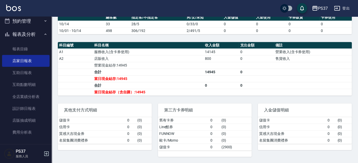
click at [144, 100] on div "其他支付方式明細 儲值卡 0 ( 0 ) 信用卡 0 ( 0 ) 質感大吉現金券 0 ( 0 ) 名留集團消費禮券 0 ( 0 )" at bounding box center [102, 127] width 100 height 60
click at [171, 101] on div "第三方卡券明細 舊有卡券 0 ( 0 ) Line酷券 0 ( 0 ) FUNNOW 0 ( 0 ) 歐卡/Momo 0 ( 0 ) 儲值卡 0 ( 2900…" at bounding box center [202, 127] width 100 height 60
click at [140, 101] on div "其他支付方式明細 儲值卡 0 ( 0 ) 信用卡 0 ( 0 ) 質感大吉現金券 0 ( 0 ) 名留集團消費禮券 0 ( 0 )" at bounding box center [102, 127] width 100 height 60
click at [169, 98] on div "PS37 [DATE] 店家日報表 列印時間： [DATE][PHONE_NUMBER]:05 Merchant Daily Report 店家日報表 [DA…" at bounding box center [205, 17] width 306 height 291
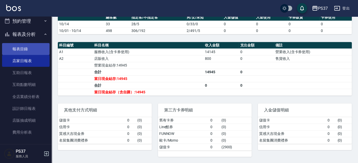
scroll to position [0, 0]
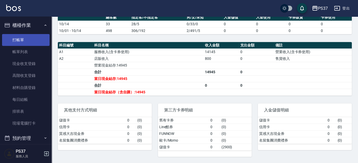
click at [26, 42] on link "打帳單" at bounding box center [25, 40] width 47 height 12
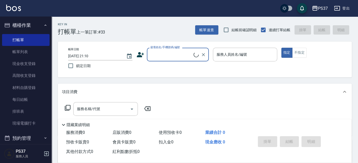
click at [177, 52] on input "顧客姓名/手機號碼/編號" at bounding box center [171, 54] width 44 height 9
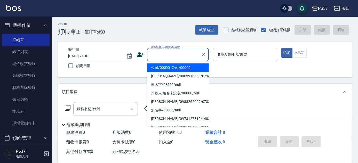
click at [172, 67] on li "公司/00000_公司/00000" at bounding box center [178, 67] width 62 height 9
type input "公司/00000_公司/00000"
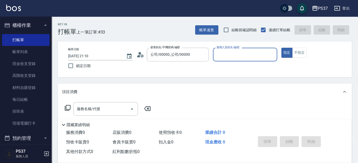
click at [225, 57] on input "服務人員姓名/編號" at bounding box center [245, 54] width 60 height 9
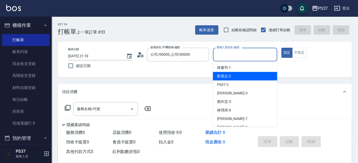
click at [231, 76] on div "[PERSON_NAME]-2" at bounding box center [245, 76] width 64 height 9
type input "[PERSON_NAME]-2"
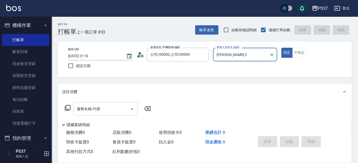
click at [92, 107] on input "服務名稱/代號" at bounding box center [102, 109] width 52 height 9
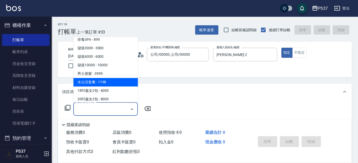
scroll to position [563, 0]
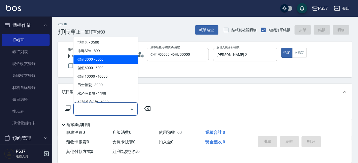
click at [104, 61] on span "儲值3000 - 3000" at bounding box center [105, 59] width 65 height 9
type input "儲值3000(901)"
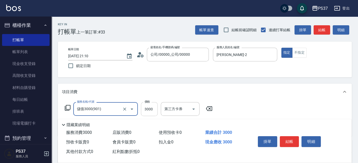
click at [151, 112] on input "3000" at bounding box center [149, 109] width 17 height 14
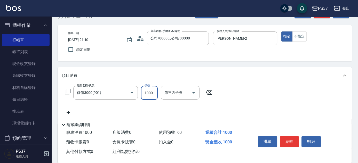
scroll to position [23, 0]
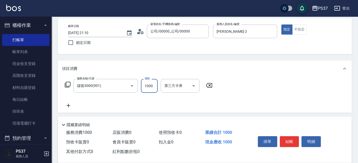
type input "1000"
click at [69, 105] on icon at bounding box center [68, 105] width 13 height 6
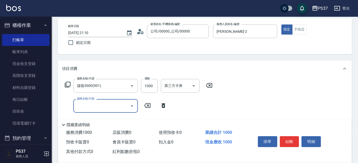
click at [86, 104] on input "服務名稱/代號" at bounding box center [102, 105] width 52 height 9
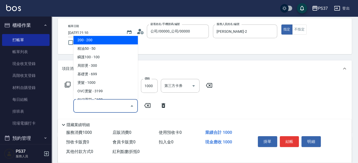
click at [110, 38] on span "200 - 200" at bounding box center [105, 40] width 65 height 9
type input "200(111)"
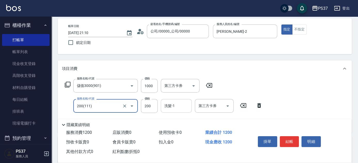
click at [172, 108] on input "洗髮-1" at bounding box center [176, 105] width 26 height 9
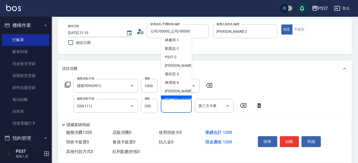
click at [177, 98] on span "[PERSON_NAME]-8" at bounding box center [180, 99] width 30 height 5
type input "[PERSON_NAME]-8"
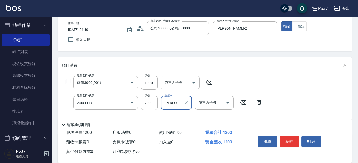
scroll to position [70, 0]
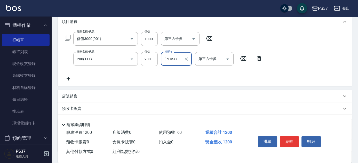
click at [71, 79] on icon at bounding box center [68, 79] width 13 height 6
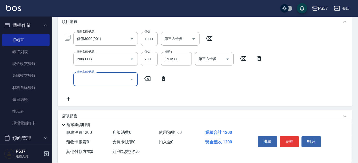
click at [82, 80] on input "服務名稱/代號" at bounding box center [102, 79] width 52 height 9
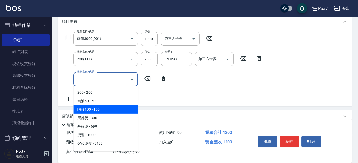
click at [107, 111] on span "瞬護100 - 100" at bounding box center [105, 109] width 65 height 9
type input "瞬護100(113)"
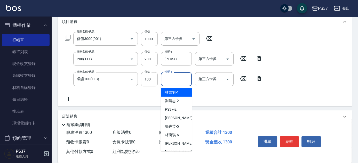
click at [177, 81] on input "洗髮-1" at bounding box center [176, 79] width 26 height 9
click at [173, 102] on span "[PERSON_NAME]-2" at bounding box center [172, 100] width 14 height 5
type input "[PERSON_NAME]-2"
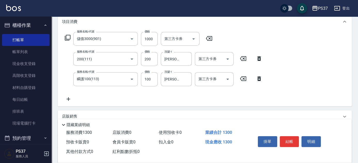
click at [69, 99] on icon at bounding box center [68, 99] width 13 height 6
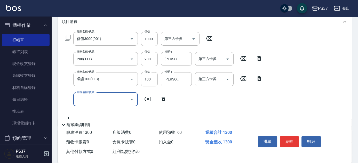
click at [84, 102] on input "服務名稱/代號" at bounding box center [102, 99] width 52 height 9
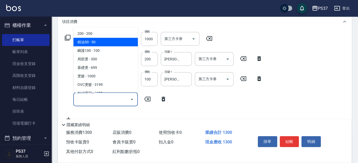
click at [116, 44] on span "精油50 - 50" at bounding box center [105, 42] width 65 height 9
type input "精油50(112)"
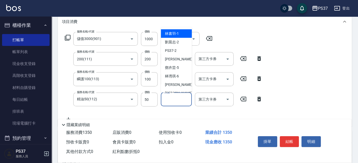
click at [173, 102] on input "洗髮-1" at bounding box center [176, 99] width 26 height 9
click at [183, 43] on div "[PERSON_NAME]-2" at bounding box center [176, 42] width 31 height 9
type input "[PERSON_NAME]-2"
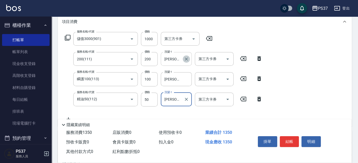
click at [188, 61] on icon "Clear" at bounding box center [186, 59] width 5 height 5
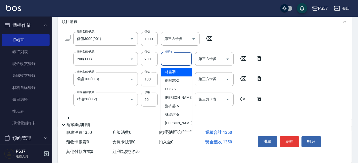
click at [175, 60] on input "洗髮-1" at bounding box center [176, 58] width 26 height 9
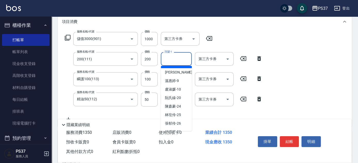
scroll to position [83, 0]
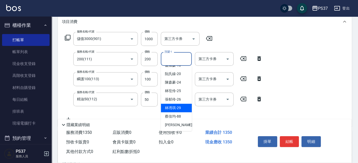
click at [174, 106] on span "[PERSON_NAME]-29" at bounding box center [173, 107] width 16 height 5
type input "[PERSON_NAME]-29"
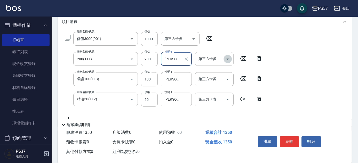
click at [228, 59] on icon "Open" at bounding box center [228, 59] width 6 height 6
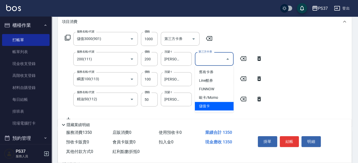
click at [223, 104] on span "儲值卡" at bounding box center [214, 106] width 39 height 9
type input "儲值卡"
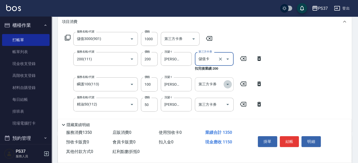
click at [228, 84] on icon "Open" at bounding box center [227, 84] width 3 height 1
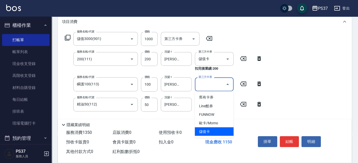
click at [217, 128] on span "儲值卡" at bounding box center [214, 131] width 39 height 9
type input "儲值卡"
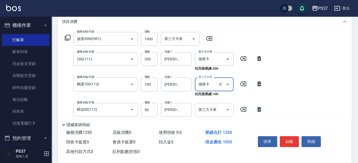
click at [226, 108] on icon "Open" at bounding box center [228, 110] width 6 height 6
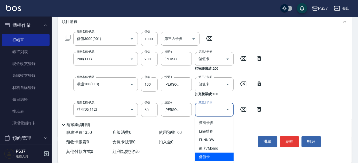
click at [212, 157] on span "儲值卡" at bounding box center [214, 157] width 39 height 9
type input "儲值卡"
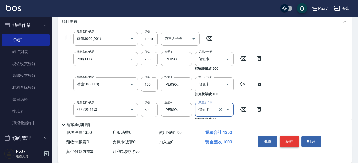
click at [284, 140] on button "結帳" at bounding box center [289, 141] width 19 height 11
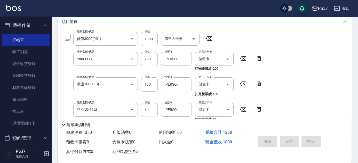
scroll to position [0, 0]
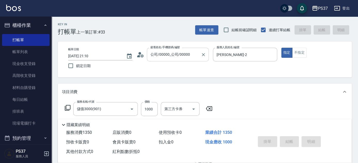
type input "[DATE] 21:11"
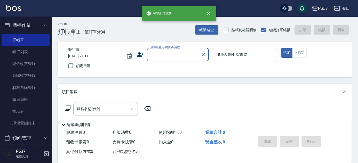
click at [171, 58] on input "顧客姓名/手機號碼/編號" at bounding box center [174, 54] width 50 height 9
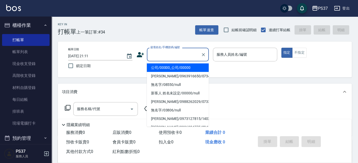
click at [173, 67] on li "公司/00000_公司/00000" at bounding box center [178, 67] width 62 height 9
type input "公司/00000_公司/00000"
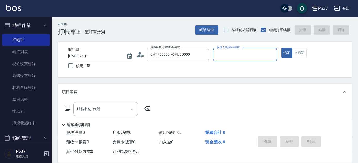
click at [219, 54] on input "服務人員姓名/編號" at bounding box center [245, 54] width 60 height 9
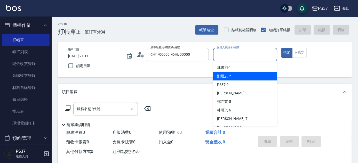
click at [232, 77] on div "[PERSON_NAME]-2" at bounding box center [245, 76] width 64 height 9
type input "[PERSON_NAME]-2"
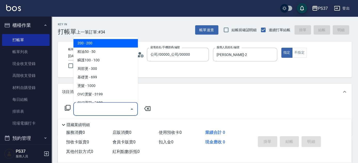
click at [107, 110] on input "服務名稱/代號" at bounding box center [102, 109] width 52 height 9
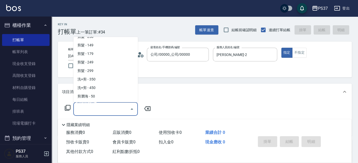
scroll to position [188, 0]
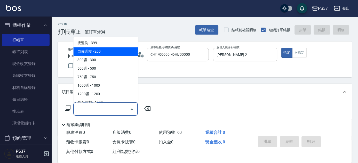
click at [106, 47] on span "自備護髮 - 200" at bounding box center [105, 51] width 65 height 9
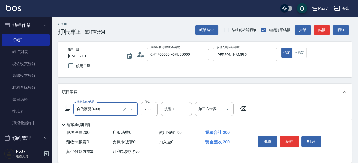
click at [112, 108] on input "自備護髮(400)" at bounding box center [98, 109] width 45 height 9
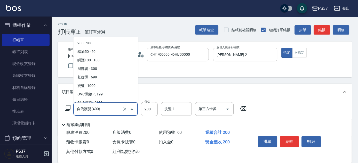
scroll to position [141, 0]
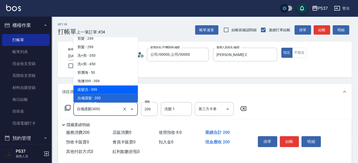
click at [110, 93] on span "接髮洗 - 399" at bounding box center [105, 90] width 65 height 9
type input "接髮洗(399)"
type input "399"
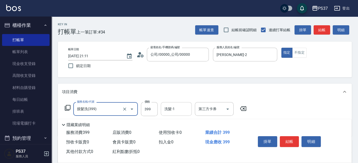
click at [177, 113] on input "洗髮-1" at bounding box center [176, 109] width 26 height 9
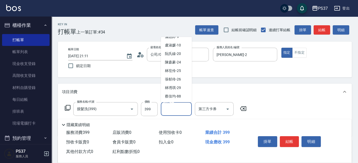
scroll to position [83, 0]
click at [179, 78] on span "[PERSON_NAME]-29" at bounding box center [173, 79] width 16 height 5
type input "[PERSON_NAME]-29"
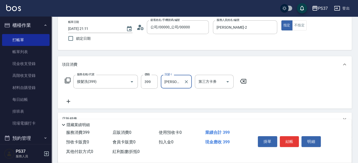
scroll to position [47, 0]
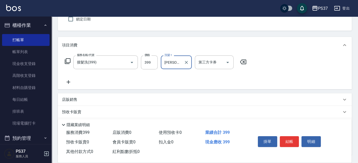
click at [71, 81] on icon at bounding box center [68, 82] width 13 height 6
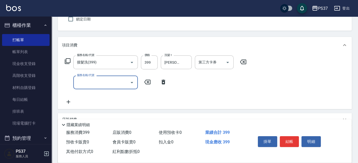
click at [80, 82] on input "服務名稱/代號" at bounding box center [102, 82] width 52 height 9
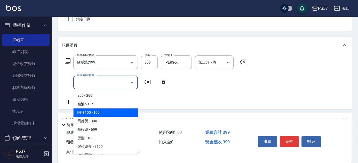
click at [105, 112] on span "瞬護100 - 100" at bounding box center [105, 112] width 65 height 9
type input "瞬護100(113)"
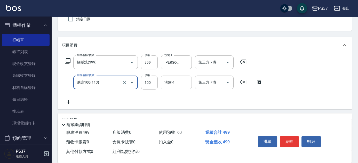
click at [175, 82] on input "洗髮-1" at bounding box center [176, 82] width 26 height 9
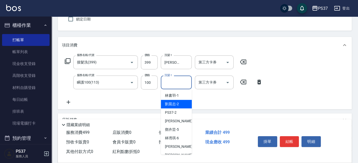
click at [179, 105] on span "[PERSON_NAME]-2" at bounding box center [172, 103] width 14 height 5
type input "[PERSON_NAME]-2"
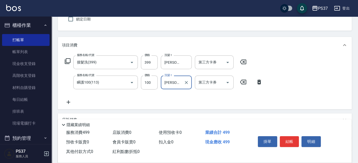
click at [66, 102] on icon at bounding box center [68, 102] width 13 height 6
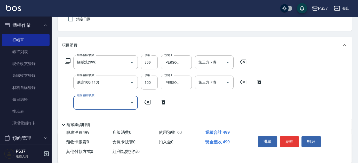
click at [165, 100] on icon at bounding box center [163, 102] width 13 height 6
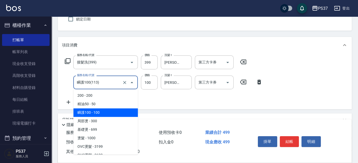
click at [98, 83] on input "瞬護100(113)" at bounding box center [98, 82] width 45 height 9
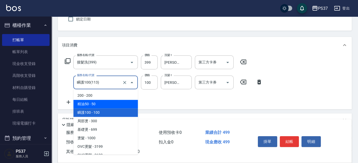
click at [102, 104] on span "精油50 - 50" at bounding box center [105, 104] width 65 height 9
type input "精油50(112)"
type input "50"
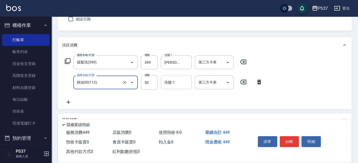
click at [174, 84] on input "洗髮-1" at bounding box center [176, 82] width 26 height 9
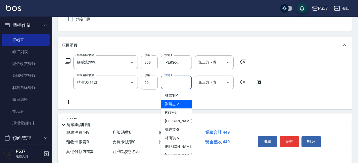
click at [174, 103] on span "[PERSON_NAME]-2" at bounding box center [172, 103] width 14 height 5
type input "[PERSON_NAME]-2"
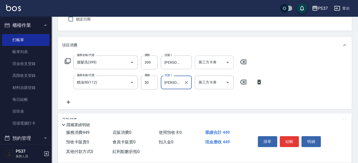
click at [226, 62] on icon "Open" at bounding box center [228, 62] width 6 height 6
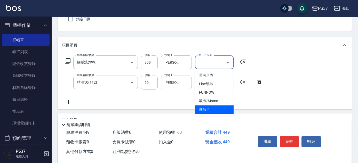
click at [218, 108] on span "儲值卡" at bounding box center [214, 109] width 39 height 9
type input "儲值卡"
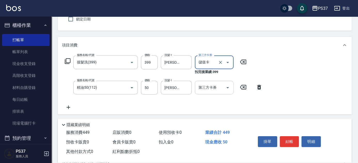
click at [228, 88] on icon "Open" at bounding box center [227, 87] width 3 height 1
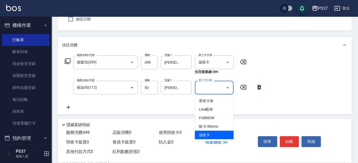
click at [217, 136] on span "儲值卡" at bounding box center [214, 135] width 39 height 9
type input "儲值卡"
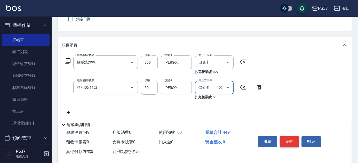
click at [289, 137] on button "結帳" at bounding box center [289, 141] width 19 height 11
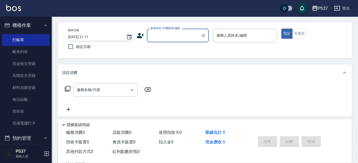
scroll to position [0, 0]
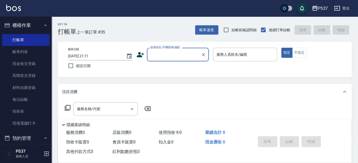
click at [164, 60] on div "顧客姓名/手機號碼/編號" at bounding box center [178, 55] width 62 height 14
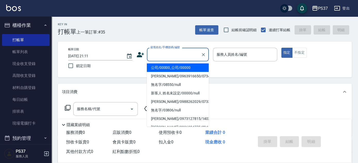
click at [164, 67] on li "公司/00000_公司/00000" at bounding box center [178, 67] width 62 height 9
type input "公司/00000_公司/00000"
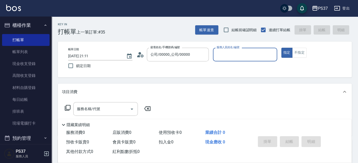
click at [227, 50] on div "服務人員姓名/編號" at bounding box center [245, 55] width 64 height 14
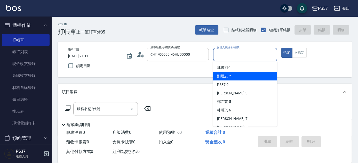
click at [226, 75] on span "[PERSON_NAME]-2" at bounding box center [224, 76] width 14 height 5
type input "[PERSON_NAME]-2"
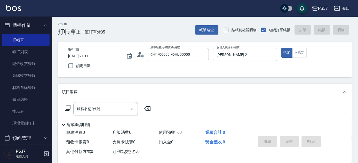
click at [99, 116] on div "服務名稱/代號 服務名稱/代號" at bounding box center [108, 116] width 92 height 29
click at [100, 113] on input "服務名稱/代號" at bounding box center [102, 109] width 52 height 9
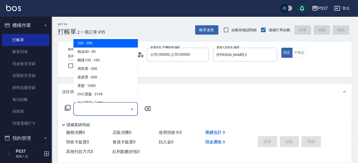
click at [104, 43] on span "200 - 200" at bounding box center [105, 43] width 65 height 9
type input "200(111)"
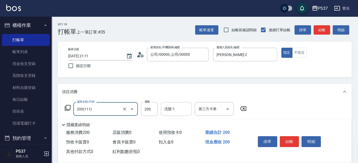
click at [173, 106] on div "洗髮-1 洗髮-1" at bounding box center [176, 109] width 31 height 14
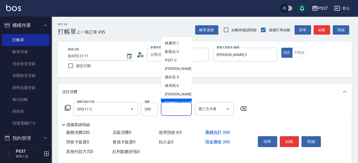
click at [175, 100] on span "[PERSON_NAME]-8" at bounding box center [180, 102] width 30 height 5
type input "[PERSON_NAME]-8"
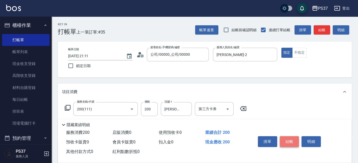
click at [284, 138] on button "結帳" at bounding box center [289, 141] width 19 height 11
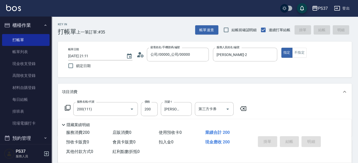
type input "[DATE] 21:12"
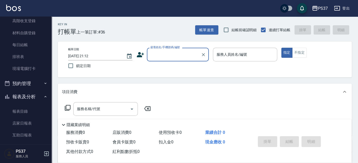
scroll to position [141, 0]
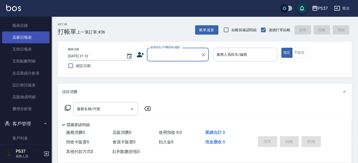
click at [29, 38] on link "店家日報表" at bounding box center [25, 37] width 47 height 12
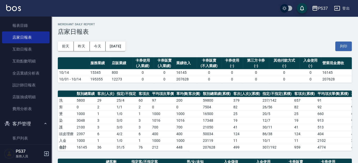
click at [169, 48] on div "[DATE] [DATE] [DATE] [DATE] 列印" at bounding box center [205, 46] width 294 height 22
click at [170, 41] on div "[DATE] [DATE] [DATE] [DATE] 列印" at bounding box center [205, 46] width 294 height 22
click at [174, 85] on div "PS37 [DATE] 店家日報表 列印時間： [DATE][PHONE_NUMBER]:13 Merchant Daily Report 店家日報表 [DA…" at bounding box center [205, 162] width 306 height 291
click at [220, 41] on div "[DATE] [DATE] [DATE] [DATE] 列印" at bounding box center [205, 46] width 294 height 22
click at [23, 86] on link "設計師日報表" at bounding box center [25, 85] width 47 height 12
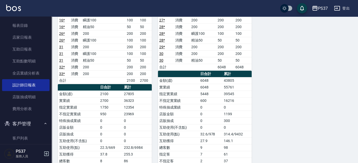
scroll to position [211, 0]
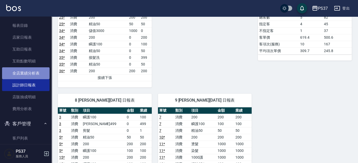
click at [27, 75] on link "全店業績分析表" at bounding box center [25, 73] width 47 height 12
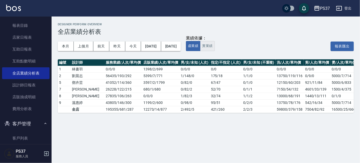
click at [215, 47] on button "實業績" at bounding box center [207, 46] width 14 height 10
click at [252, 44] on div "業績依據： 虛業績 實業績 報表匯出" at bounding box center [270, 46] width 168 height 10
click at [242, 49] on div "業績依據： 虛業績 實業績 報表匯出" at bounding box center [270, 46] width 168 height 10
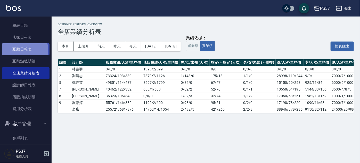
click at [14, 51] on link "互助日報表" at bounding box center [25, 49] width 47 height 12
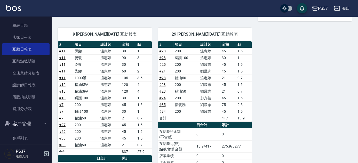
scroll to position [352, 0]
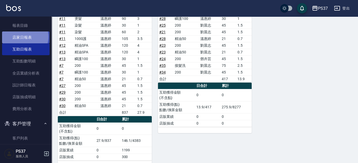
click at [24, 36] on link "店家日報表" at bounding box center [25, 37] width 47 height 12
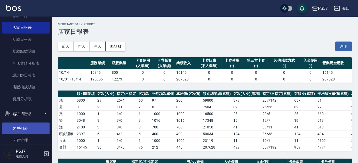
scroll to position [186, 0]
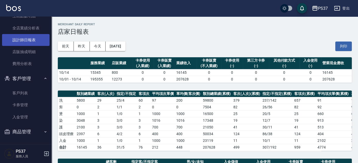
click at [31, 38] on link "設計師日報表" at bounding box center [25, 40] width 47 height 12
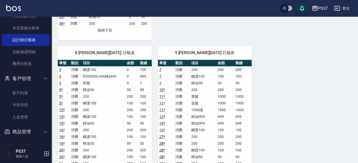
scroll to position [258, 0]
